Goal: Task Accomplishment & Management: Manage account settings

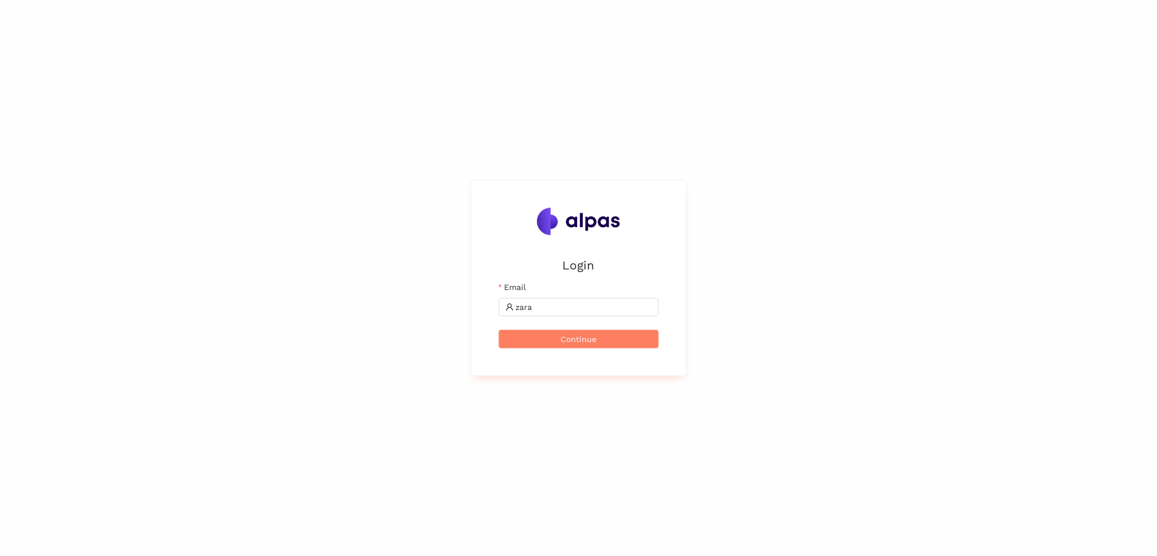
click at [1060, 105] on div "Login Email zara Continue" at bounding box center [578, 278] width 1157 height 556
drag, startPoint x: 582, startPoint y: 314, endPoint x: 576, endPoint y: 311, distance: 7.7
click at [576, 311] on span "zara" at bounding box center [579, 307] width 160 height 18
click at [576, 311] on input "zara" at bounding box center [584, 307] width 136 height 13
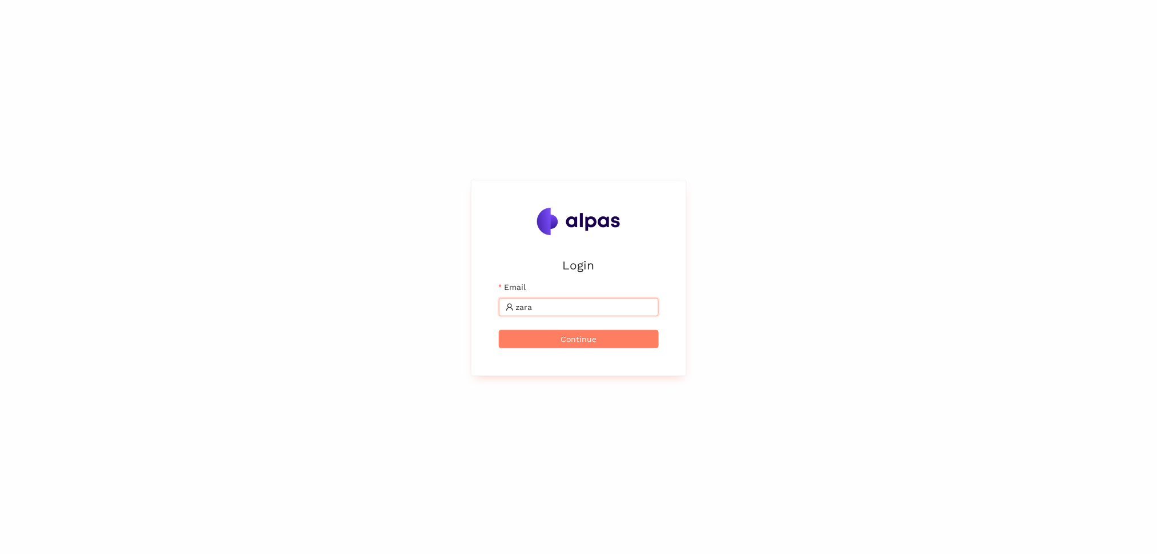
click at [576, 311] on input "zara" at bounding box center [584, 307] width 136 height 13
paste input "[PERSON_NAME][EMAIL_ADDRESS]"
type input "[PERSON_NAME][EMAIL_ADDRESS]"
click at [499, 330] on button "Continue" at bounding box center [579, 339] width 160 height 18
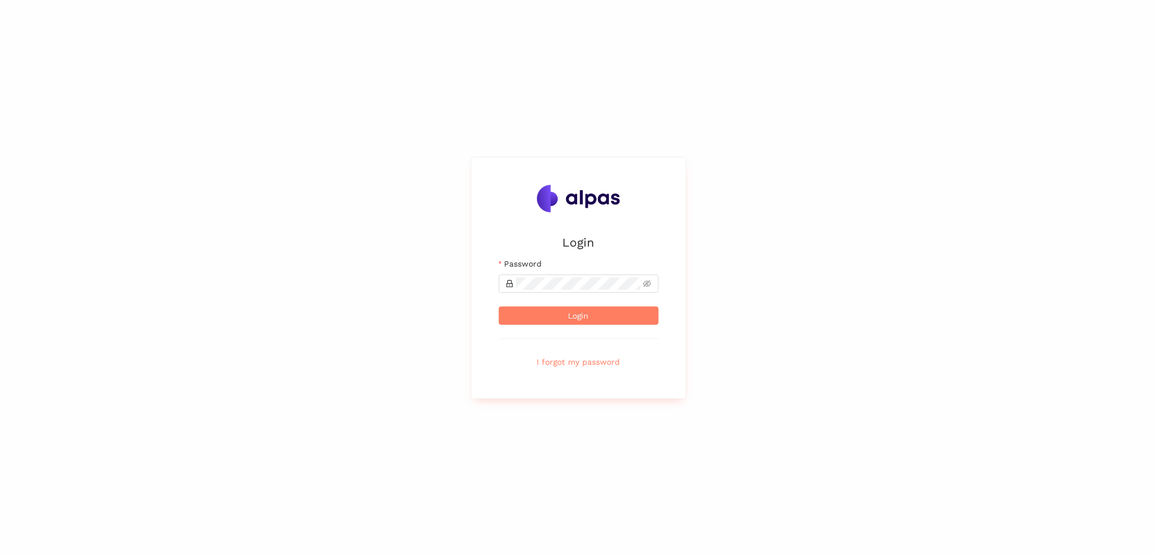
click at [1079, 185] on div "Login Email [PERSON_NAME][EMAIL_ADDRESS] Password Login I forgot my password" at bounding box center [578, 278] width 1157 height 556
click at [499, 307] on button "Login" at bounding box center [579, 316] width 160 height 18
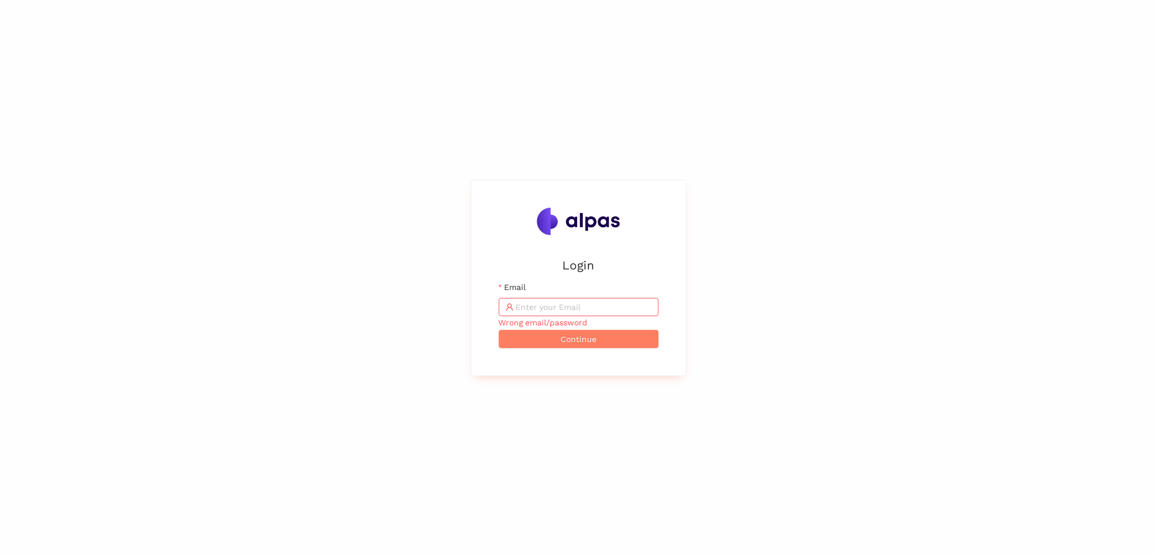
click at [1015, 142] on div "Login Email Wrong email/password Continue" at bounding box center [578, 278] width 1157 height 556
click at [570, 309] on input "Email" at bounding box center [584, 307] width 136 height 13
paste input "[PERSON_NAME][EMAIL_ADDRESS]"
type input "[PERSON_NAME][EMAIL_ADDRESS]"
click at [603, 339] on button "Continue" at bounding box center [579, 339] width 160 height 18
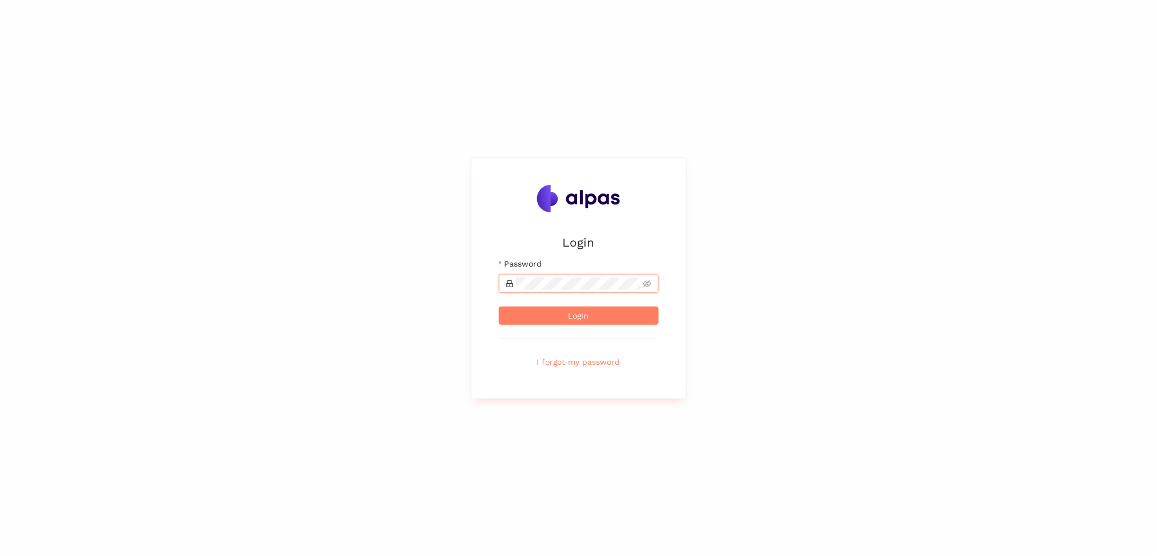
click at [499, 307] on button "Login" at bounding box center [579, 316] width 160 height 18
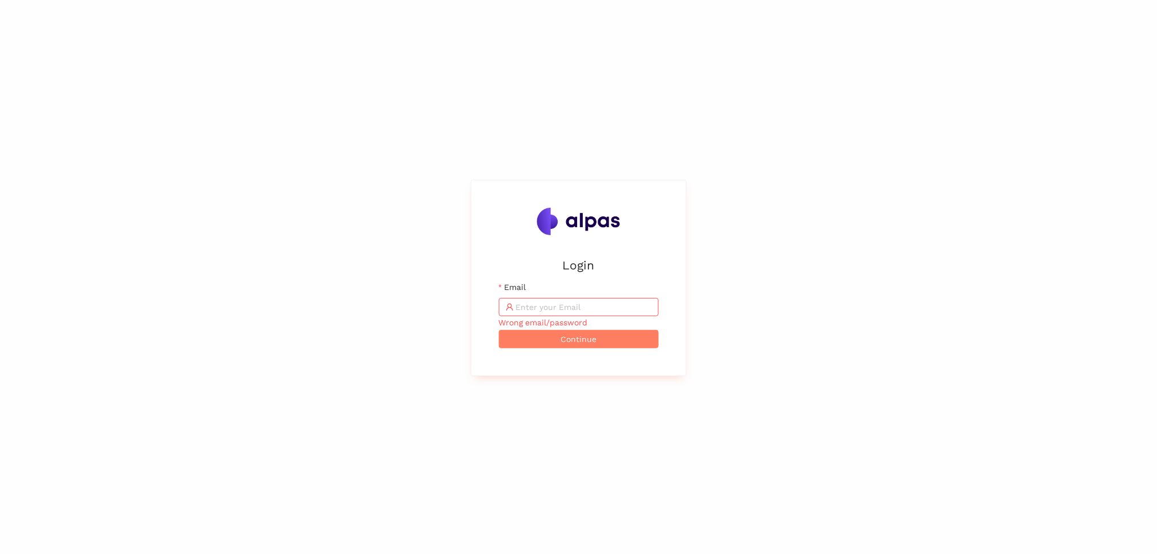
click at [1066, 143] on div "Login Email Wrong email/password Continue" at bounding box center [578, 278] width 1157 height 556
click at [573, 299] on span at bounding box center [579, 307] width 160 height 18
click at [584, 306] on input "Email" at bounding box center [584, 307] width 136 height 13
paste input "[PERSON_NAME][EMAIL_ADDRESS]"
type input "[PERSON_NAME][EMAIL_ADDRESS]"
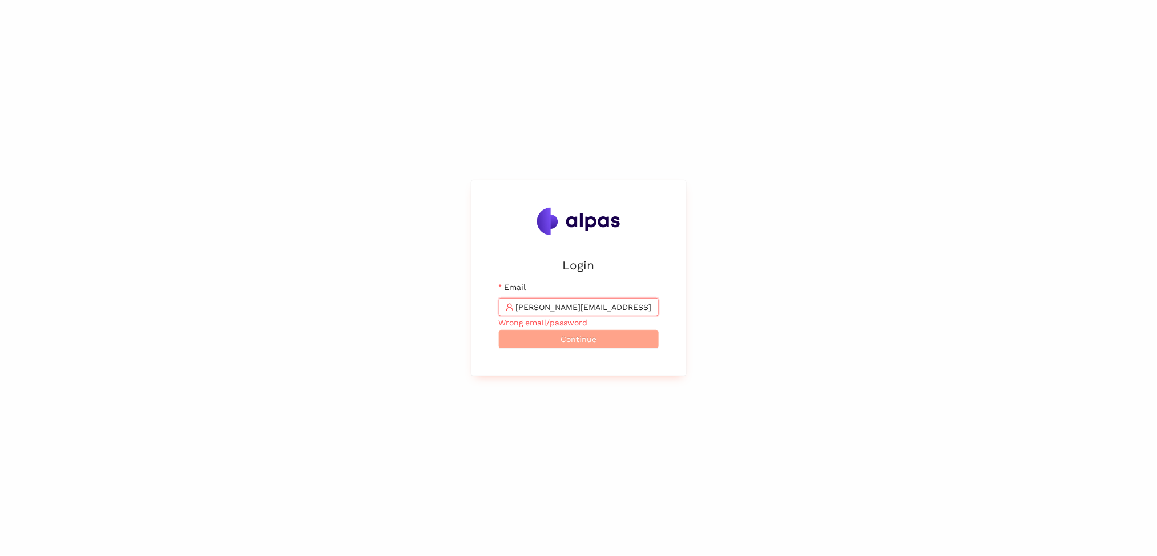
click at [600, 343] on button "Continue" at bounding box center [579, 339] width 160 height 18
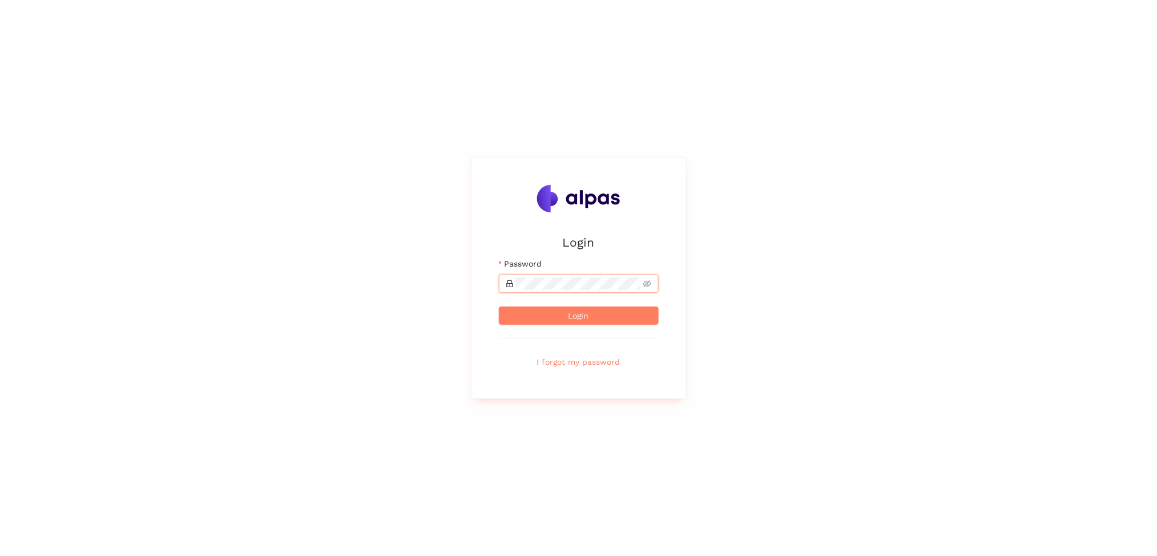
click at [499, 307] on button "Login" at bounding box center [579, 316] width 160 height 18
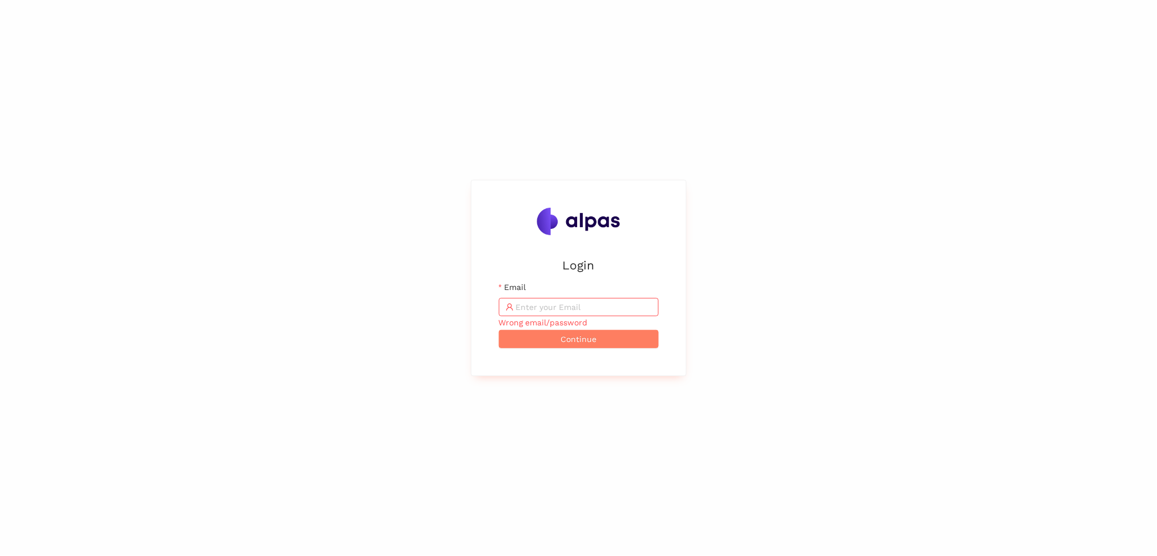
click at [0, 320] on div "Login Email Wrong email/password Continue" at bounding box center [578, 278] width 1157 height 556
